Goal: Task Accomplishment & Management: Use online tool/utility

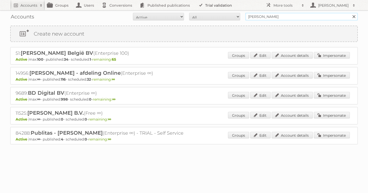
drag, startPoint x: 277, startPoint y: 15, endPoint x: 214, endPoint y: 4, distance: 64.7
click at [214, 4] on body "Accounts Search Advanced Search Create new account Groups Users Conversions Pub…" at bounding box center [184, 96] width 368 height 193
type input "as [PERSON_NAME]"
click at [350, 13] on input "Search" at bounding box center [354, 17] width 8 height 8
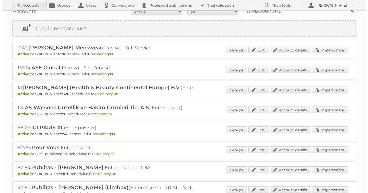
scroll to position [5, 0]
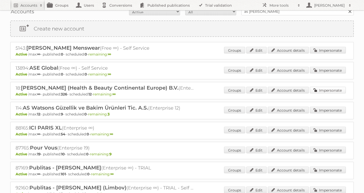
click at [324, 91] on link "Impersonate" at bounding box center [328, 90] width 36 height 7
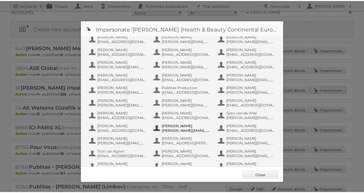
scroll to position [295, 0]
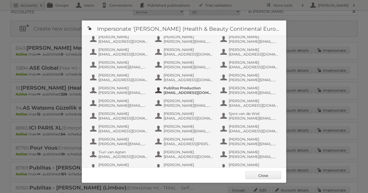
click at [185, 91] on span "info+aswatson-production@publitas.com" at bounding box center [189, 92] width 50 height 5
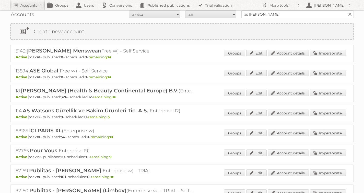
scroll to position [0, 0]
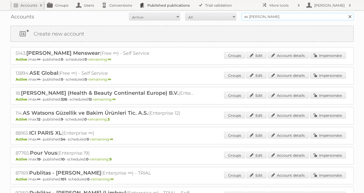
drag, startPoint x: 277, startPoint y: 17, endPoint x: 143, endPoint y: 7, distance: 134.9
click at [171, 10] on body "Accounts Search Advanced Search Create new account Groups Users Conversions Pub…" at bounding box center [182, 96] width 364 height 193
type input "carrefour [GEOGRAPHIC_DATA]"
click at [346, 13] on input "Search" at bounding box center [350, 17] width 8 height 8
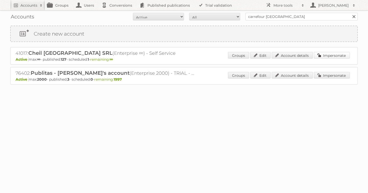
click at [339, 56] on link "Impersonate" at bounding box center [332, 55] width 36 height 7
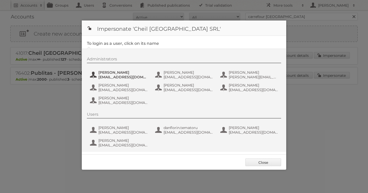
click at [129, 73] on span "Andrea Damian" at bounding box center [123, 72] width 50 height 5
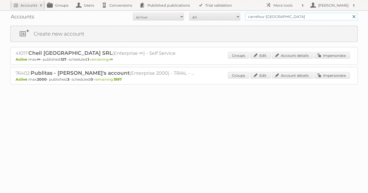
drag, startPoint x: 290, startPoint y: 18, endPoint x: 169, endPoint y: -1, distance: 122.5
click at [169, 0] on html "Accounts Search Advanced Search Create new account Groups Users Conversions Pub…" at bounding box center [184, 96] width 368 height 193
type input "jacek solon"
click at [350, 13] on input "Search" at bounding box center [354, 17] width 8 height 8
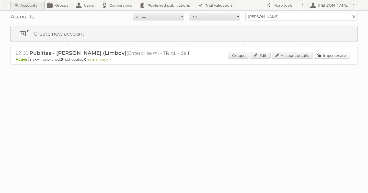
click at [326, 58] on link "Impersonate" at bounding box center [332, 55] width 36 height 7
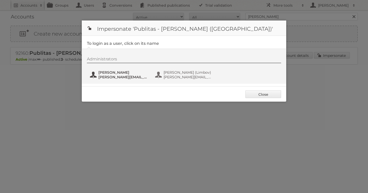
click at [120, 78] on span "j.solon@publitas.com" at bounding box center [123, 77] width 50 height 5
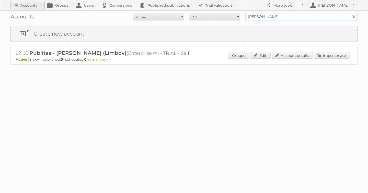
drag, startPoint x: 272, startPoint y: 15, endPoint x: 179, endPoint y: 14, distance: 92.6
click at [179, 14] on form "All Active Expired Pending All Paid Trials Self service jacek solon Search" at bounding box center [184, 17] width 348 height 8
type input "carrefour [GEOGRAPHIC_DATA]"
click at [350, 13] on input "Search" at bounding box center [354, 17] width 8 height 8
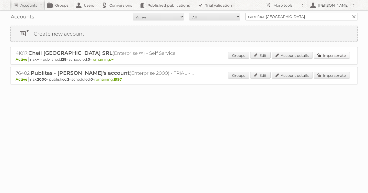
click at [337, 58] on link "Impersonate" at bounding box center [332, 55] width 36 height 7
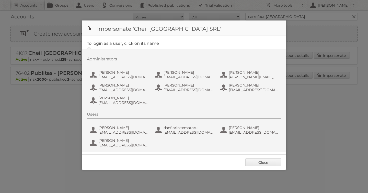
click at [116, 65] on div "Administrators [PERSON_NAME] [PERSON_NAME][EMAIL_ADDRESS][DOMAIN_NAME] [PERSON_…" at bounding box center [186, 82] width 199 height 50
click at [112, 72] on span "Andrea Damian" at bounding box center [123, 72] width 50 height 5
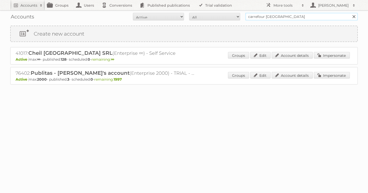
drag, startPoint x: 291, startPoint y: 16, endPoint x: 140, endPoint y: -8, distance: 152.9
click at [140, 0] on html "Accounts Search Advanced Search Create new account Groups Users Conversions Pub…" at bounding box center [184, 96] width 368 height 193
type input "as [PERSON_NAME]"
click at [350, 13] on input "Search" at bounding box center [354, 17] width 8 height 8
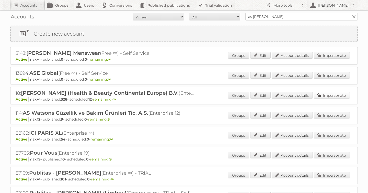
click at [338, 94] on link "Impersonate" at bounding box center [332, 95] width 36 height 7
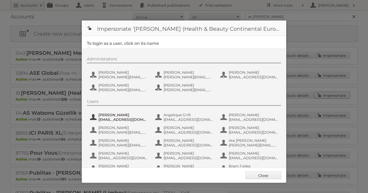
scroll to position [320, 0]
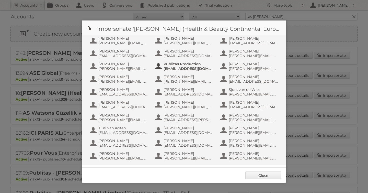
click at [176, 64] on span "Publitas Production" at bounding box center [189, 64] width 50 height 5
